Goal: Information Seeking & Learning: Learn about a topic

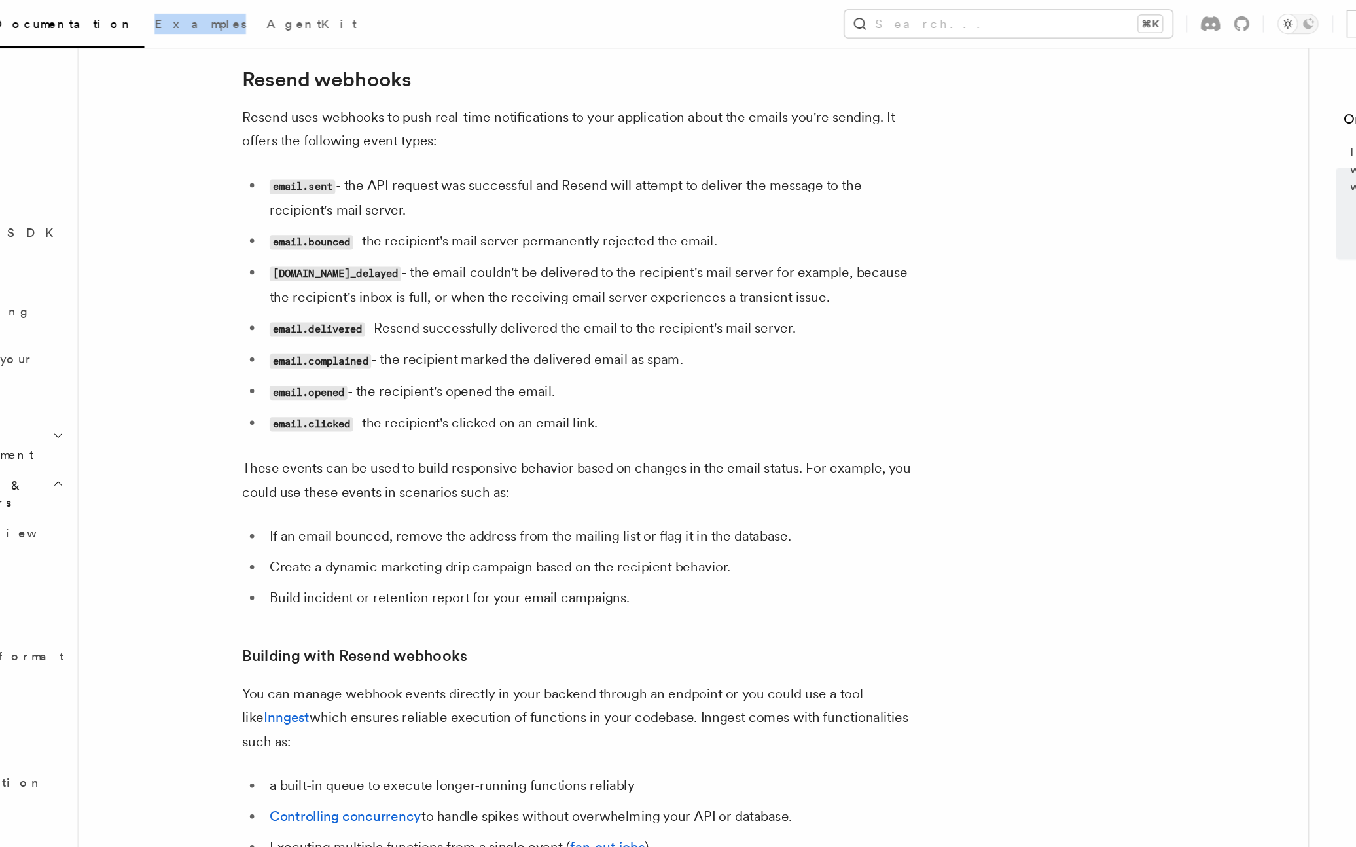
scroll to position [526, 0]
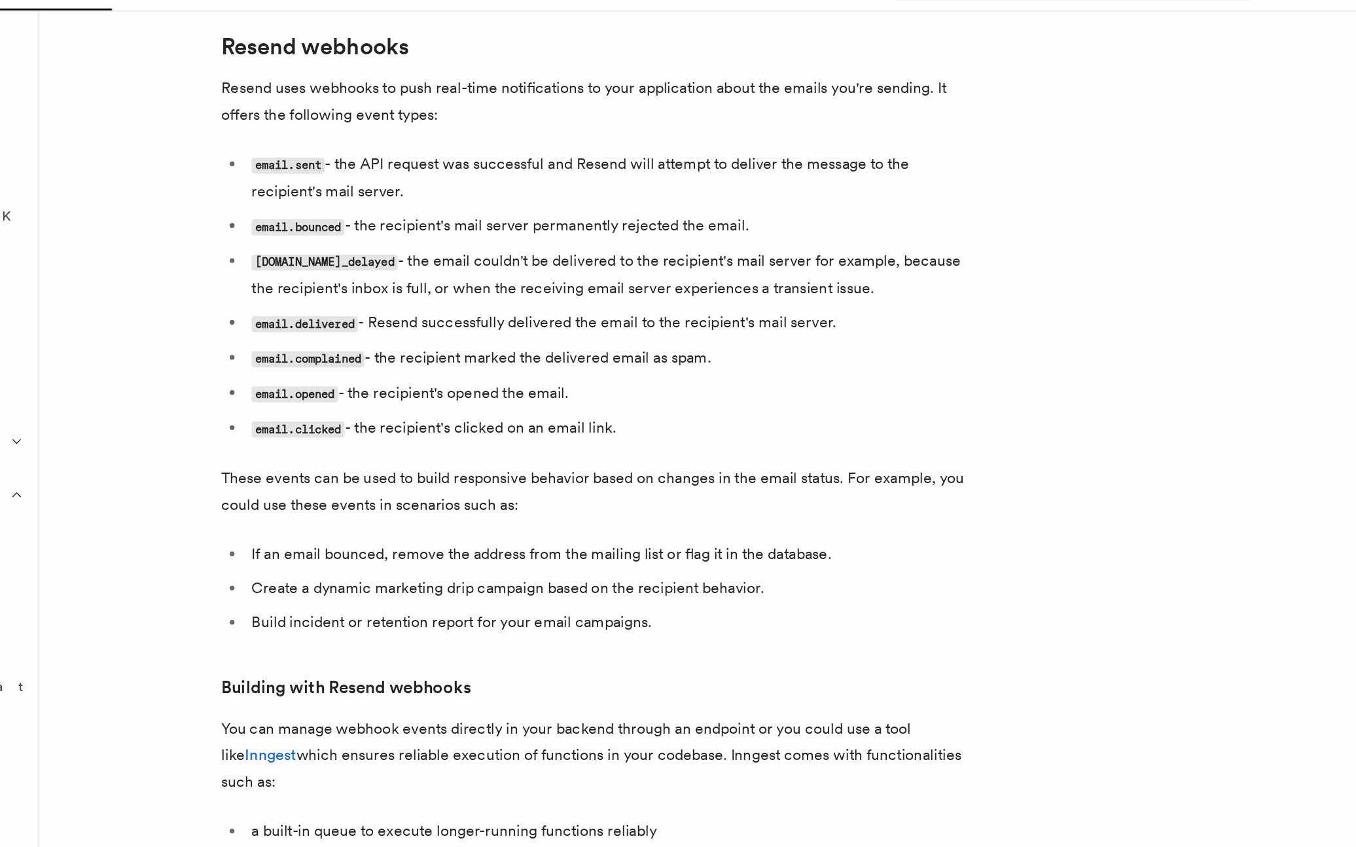
click at [390, 326] on li "email.clicked - the recipient's clicked on an email link." at bounding box center [558, 324] width 506 height 19
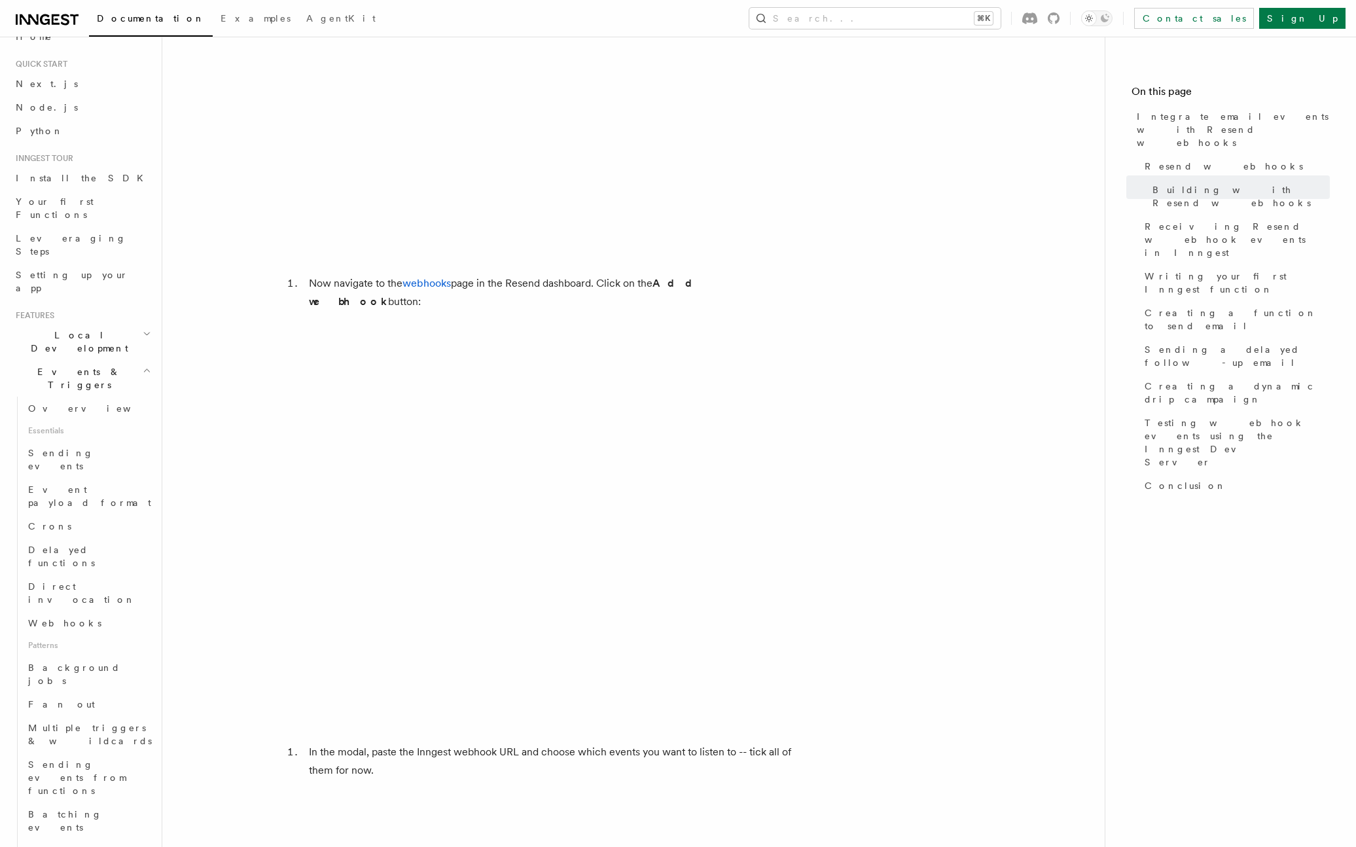
scroll to position [3700, 0]
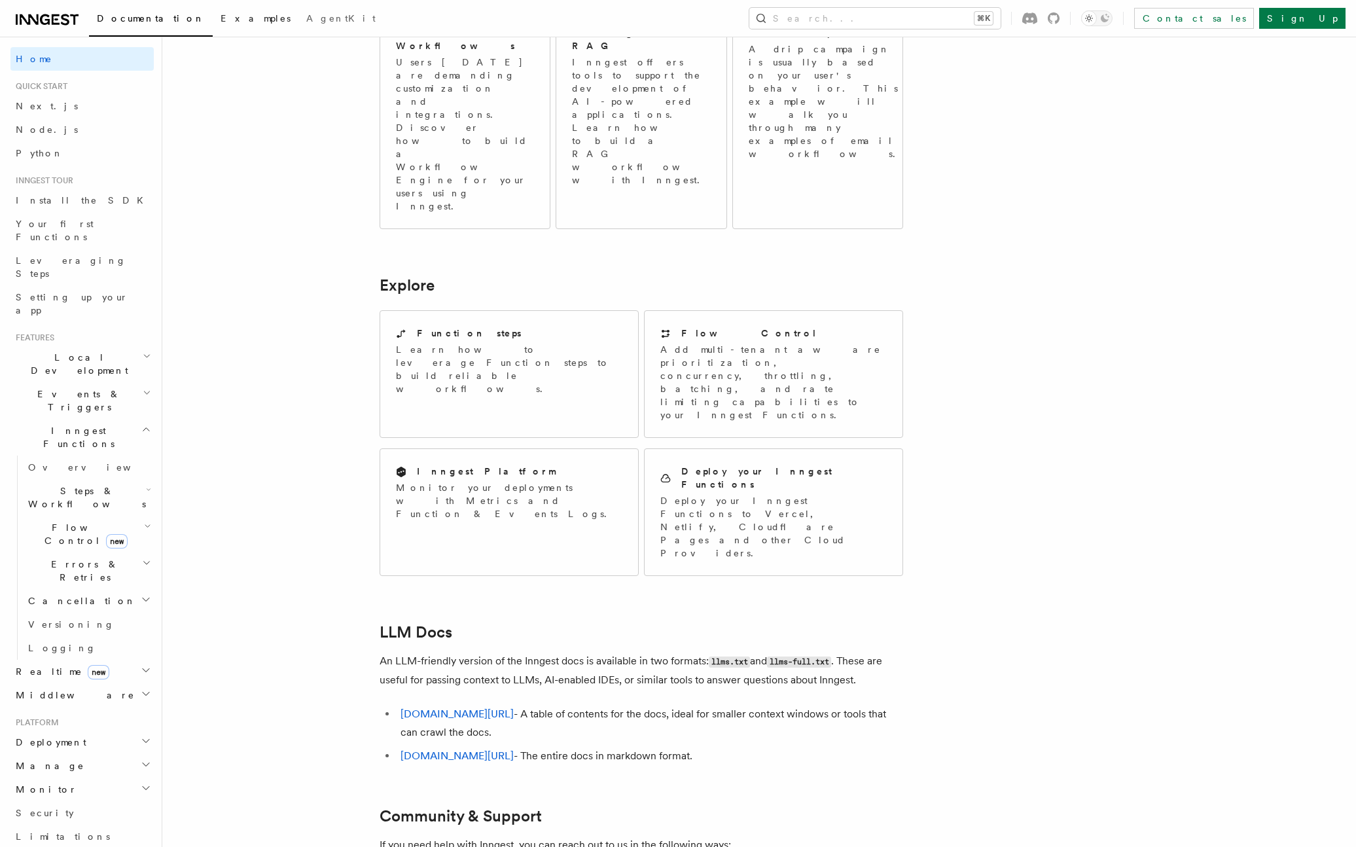
click at [220, 15] on span "Examples" at bounding box center [255, 18] width 70 height 10
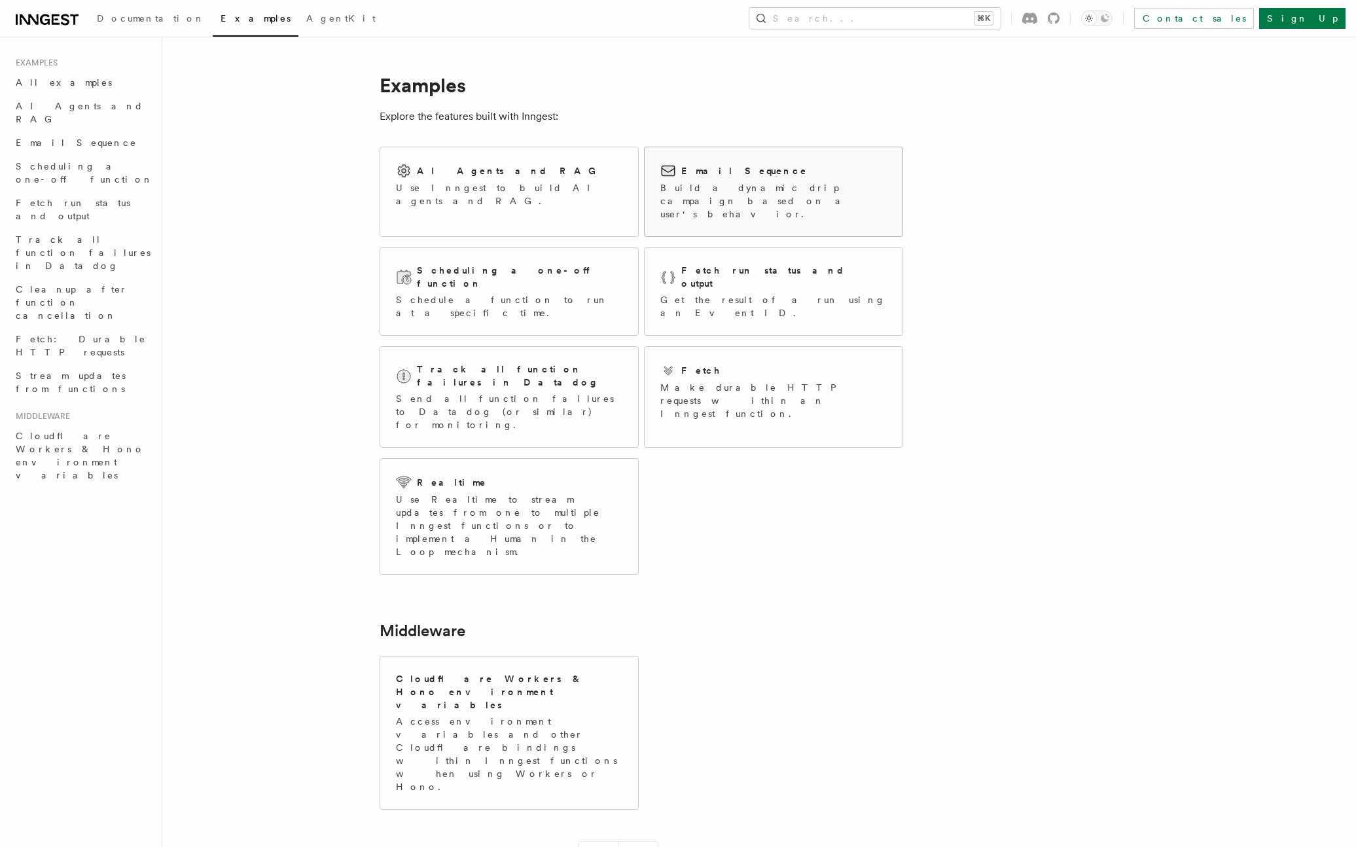
click at [701, 193] on p "Build a dynamic drip campaign based on a user's behavior." at bounding box center [773, 200] width 226 height 39
click at [674, 158] on div "Email Sequence Build a dynamic drip campaign based on a user's behavior." at bounding box center [773, 191] width 258 height 89
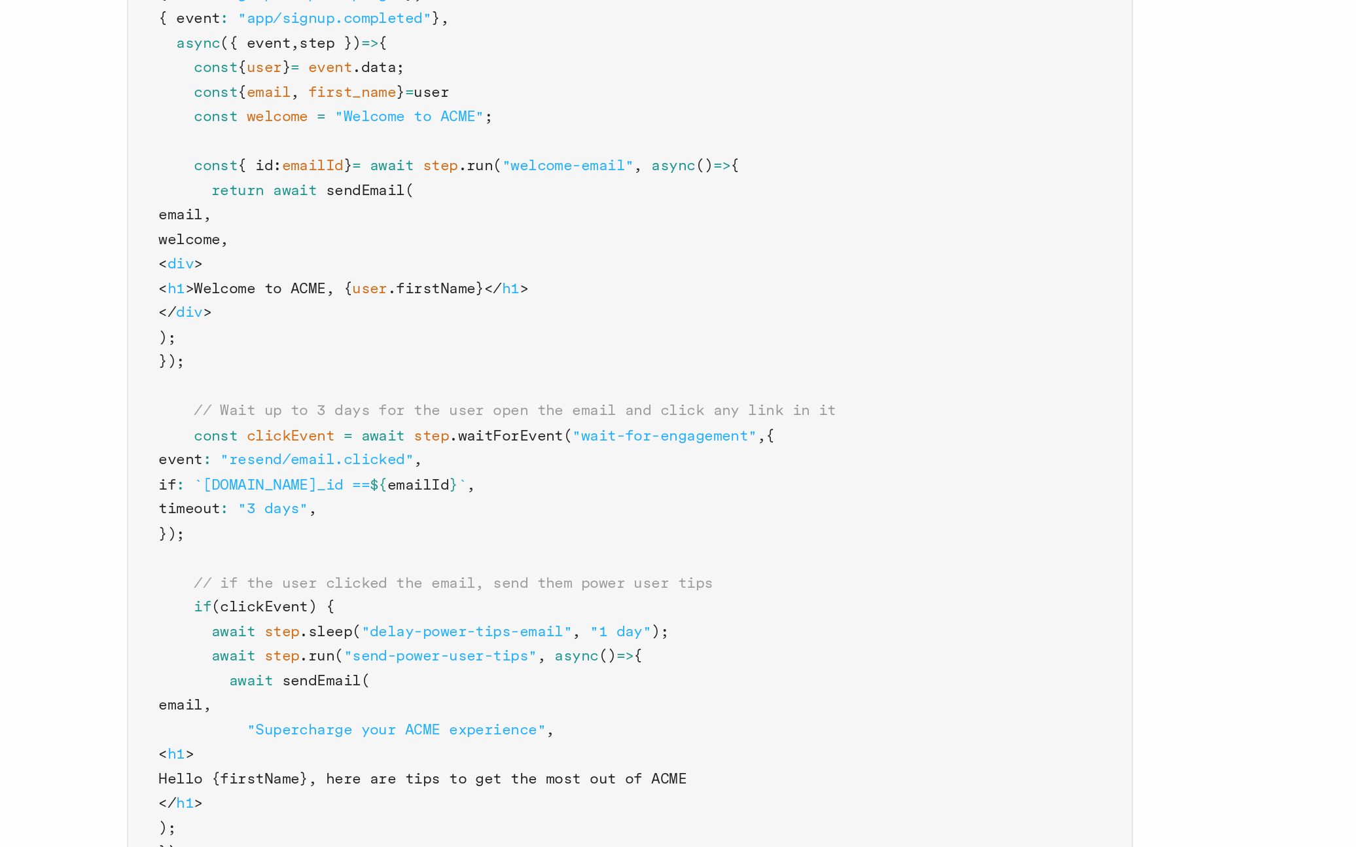
scroll to position [81, 0]
